Goal: Transaction & Acquisition: Purchase product/service

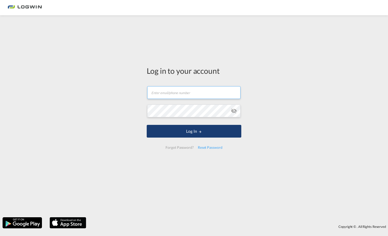
type input "[PERSON_NAME][EMAIL_ADDRESS][PERSON_NAME][DOMAIN_NAME]"
click at [190, 130] on button "Log In" at bounding box center [194, 131] width 94 height 13
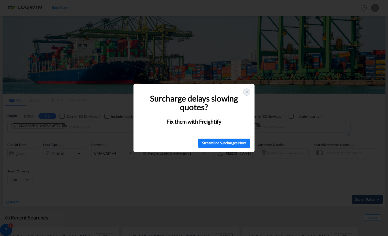
click at [246, 93] on icon at bounding box center [246, 92] width 4 height 4
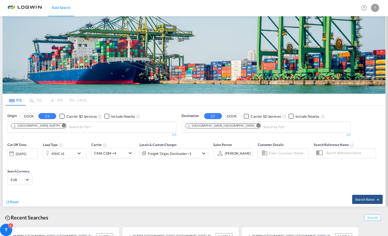
click at [79, 152] on md-icon "icon-chevron-down" at bounding box center [80, 153] width 9 height 6
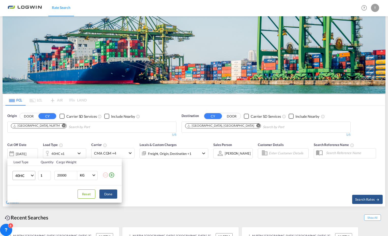
click at [33, 176] on span "Choose: \a40HC" at bounding box center [32, 174] width 3 height 3
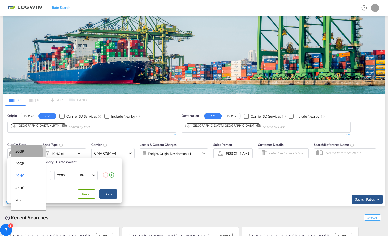
click at [21, 152] on div "20GP" at bounding box center [19, 151] width 9 height 5
click at [168, 197] on div "Load Type Quantity Cargo Weight 20GP 1 20000 KG KG Load type addition is restri…" at bounding box center [194, 118] width 388 height 236
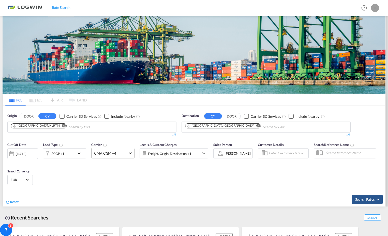
click at [130, 153] on span at bounding box center [130, 152] width 3 height 3
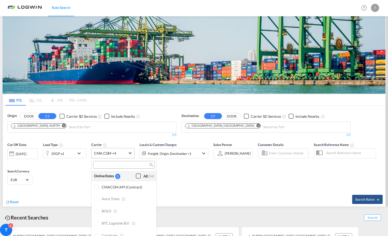
scroll to position [542, 0]
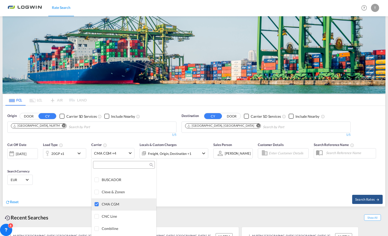
click at [98, 202] on div at bounding box center [96, 204] width 5 height 5
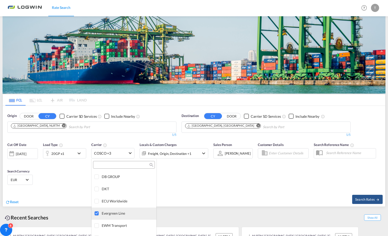
click at [96, 213] on div at bounding box center [96, 213] width 5 height 5
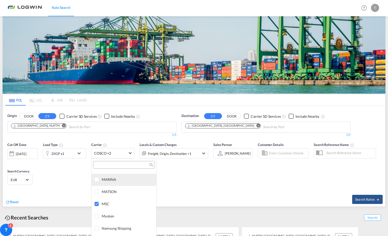
scroll to position [872, 0]
click at [98, 203] on div at bounding box center [96, 203] width 5 height 5
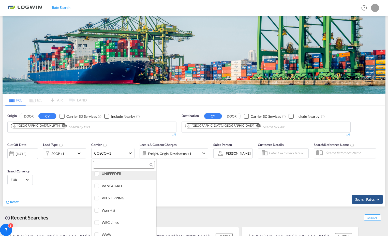
scroll to position [1242, 0]
click at [219, 183] on md-backdrop at bounding box center [194, 118] width 388 height 236
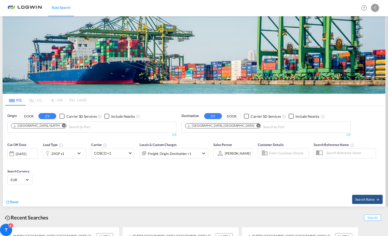
drag, startPoint x: 116, startPoint y: 163, endPoint x: 118, endPoint y: 159, distance: 4.4
click at [115, 163] on div "Cut Off Date [DATE] [DATE] Load Type 20GP x1 Carrier COSCO +1 Locals & Custom C…" at bounding box center [107, 152] width 201 height 21
click at [131, 152] on span at bounding box center [130, 152] width 3 height 3
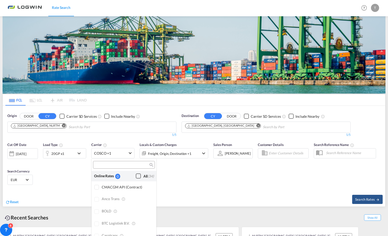
scroll to position [579, 0]
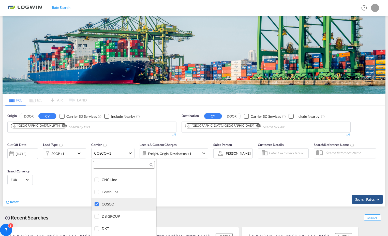
click at [98, 203] on div at bounding box center [96, 204] width 5 height 5
click at [61, 165] on md-backdrop at bounding box center [194, 118] width 388 height 236
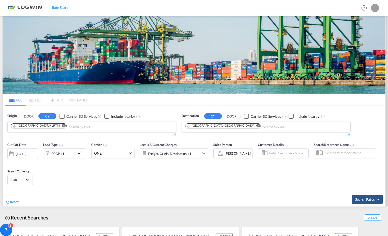
click at [256, 124] on md-icon "Remove" at bounding box center [258, 126] width 4 height 4
type input "[PERSON_NAME]"
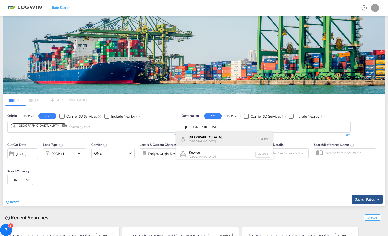
type input "[GEOGRAPHIC_DATA]"
click at [198, 136] on div "[GEOGRAPHIC_DATA] [GEOGRAPHIC_DATA] [GEOGRAPHIC_DATA]" at bounding box center [224, 138] width 97 height 15
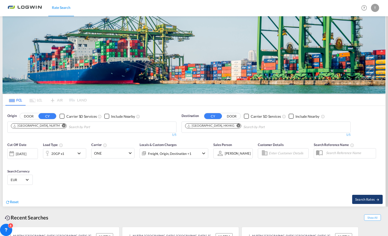
click at [359, 197] on span "Search Rates" at bounding box center [367, 199] width 24 height 4
type input "NLRTM to HKHKG / [DATE]"
